Goal: Navigation & Orientation: Find specific page/section

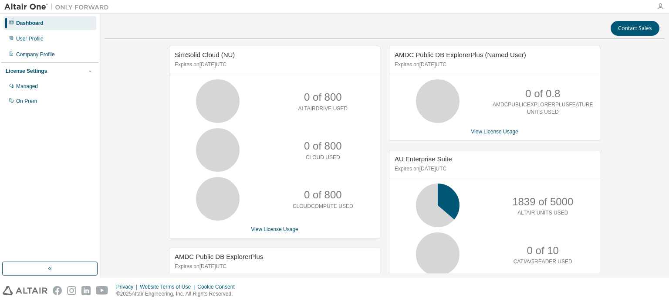
click at [660, 4] on icon "button" at bounding box center [660, 6] width 7 height 7
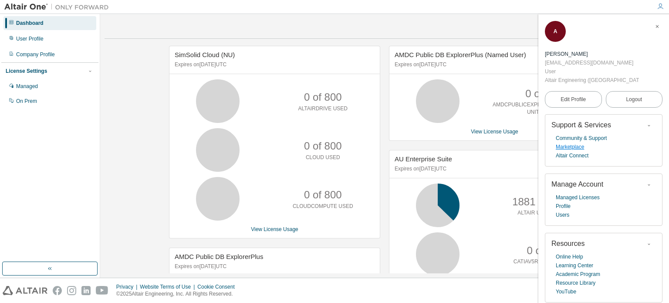
click at [573, 142] on link "Marketplace" at bounding box center [570, 146] width 28 height 9
